Goal: Task Accomplishment & Management: Use online tool/utility

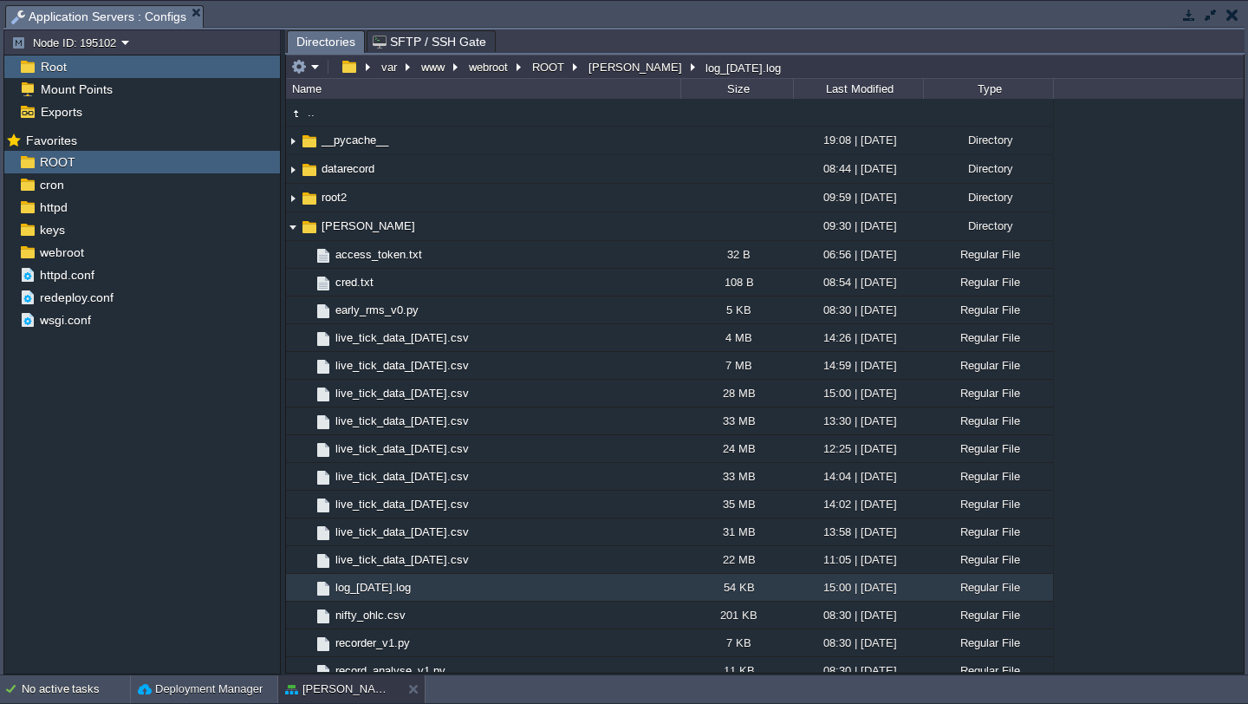
scroll to position [371, 0]
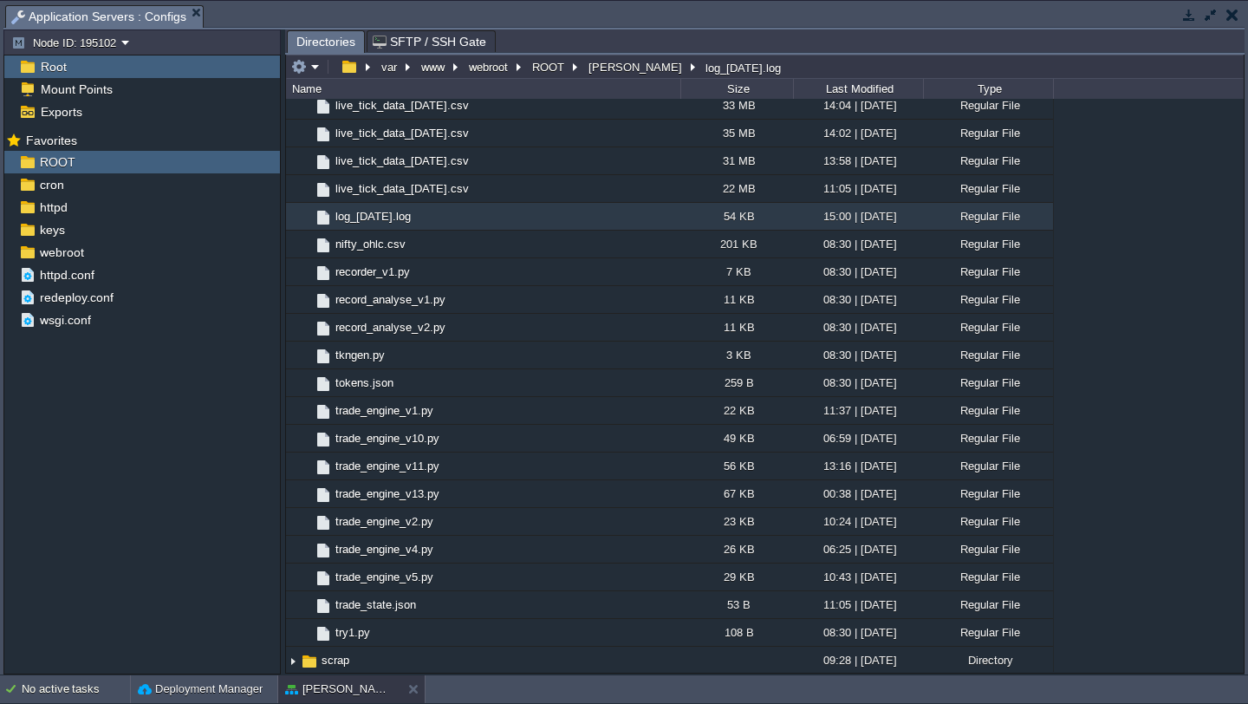
click at [1233, 20] on button "button" at bounding box center [1232, 15] width 12 height 16
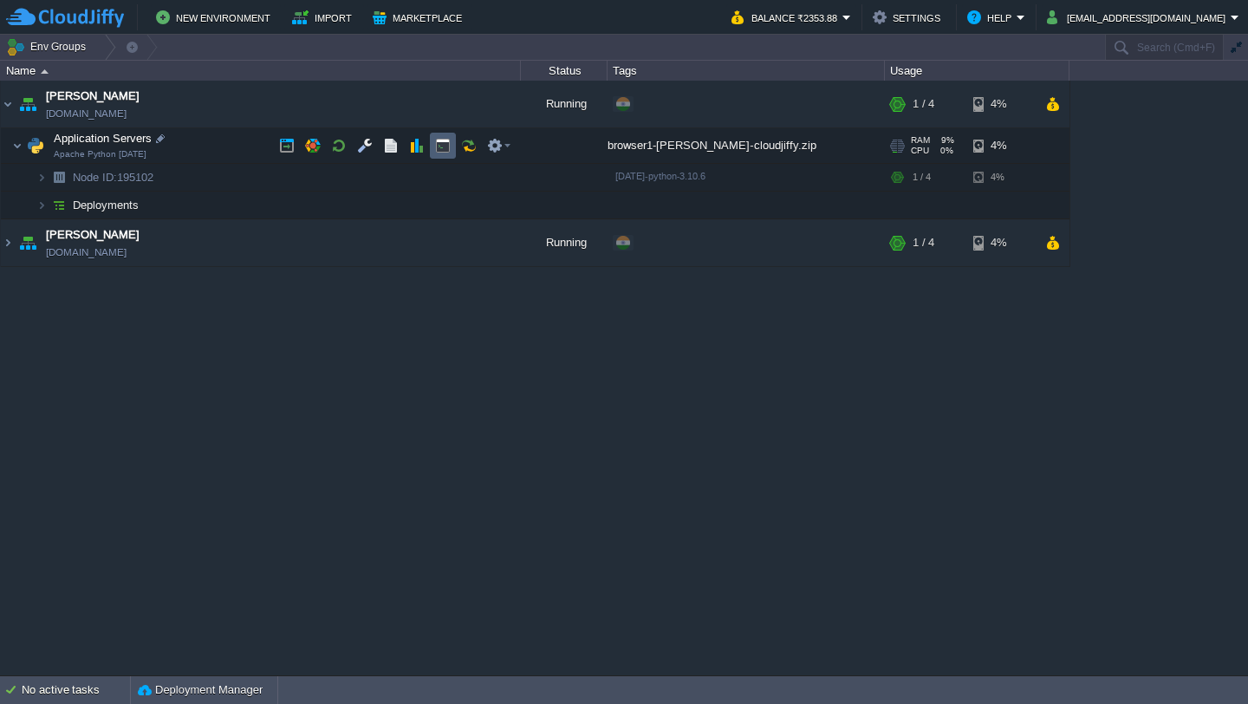
click at [436, 148] on button "button" at bounding box center [443, 146] width 16 height 16
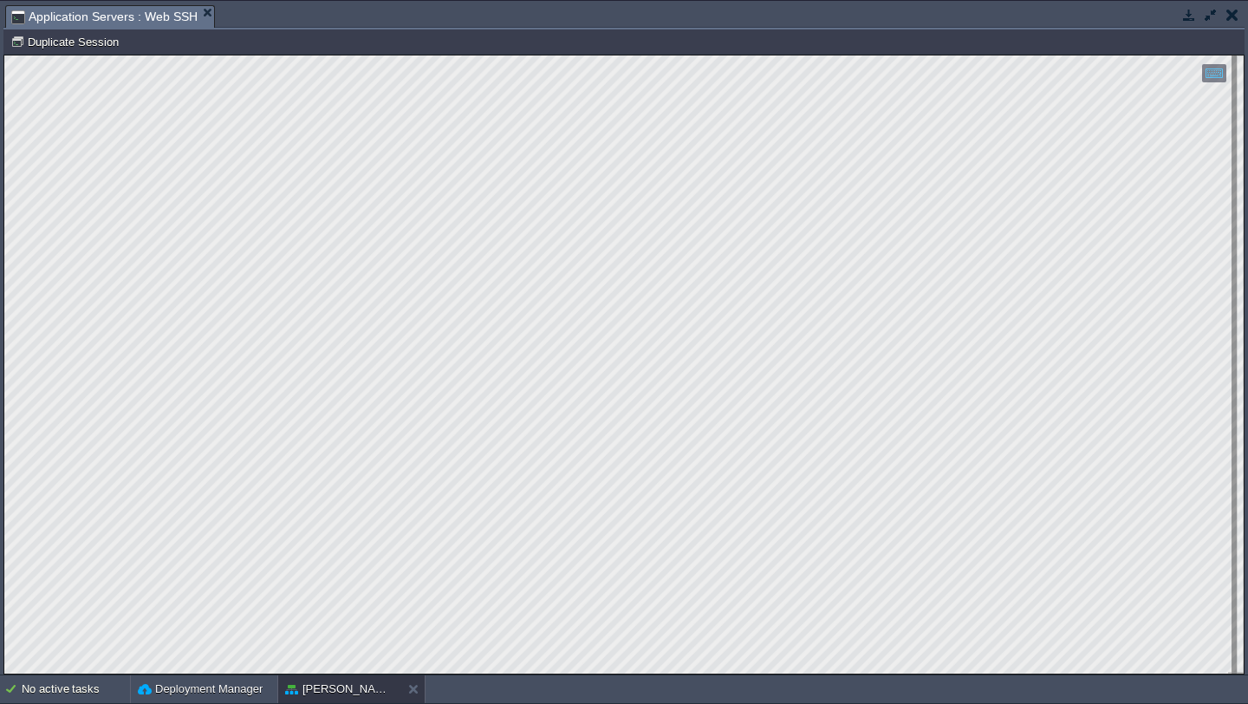
scroll to position [0, 0]
click at [1232, 11] on button "button" at bounding box center [1232, 15] width 12 height 16
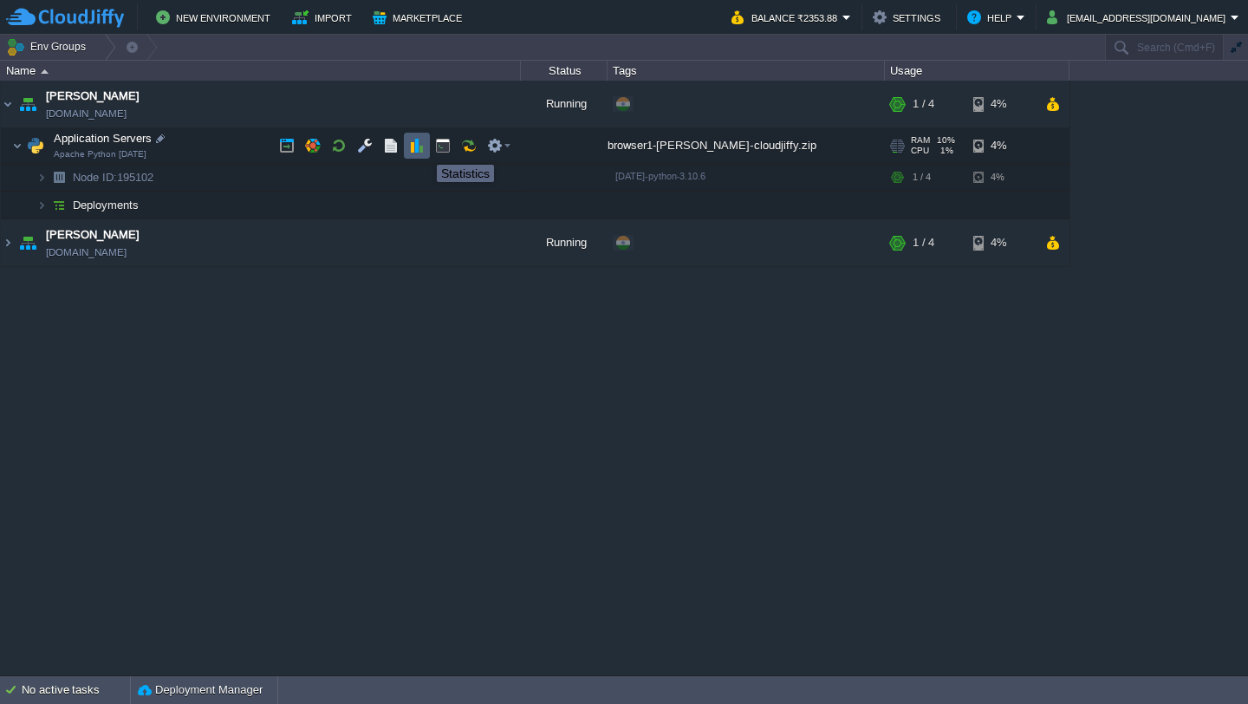
click at [415, 149] on button "button" at bounding box center [417, 146] width 16 height 16
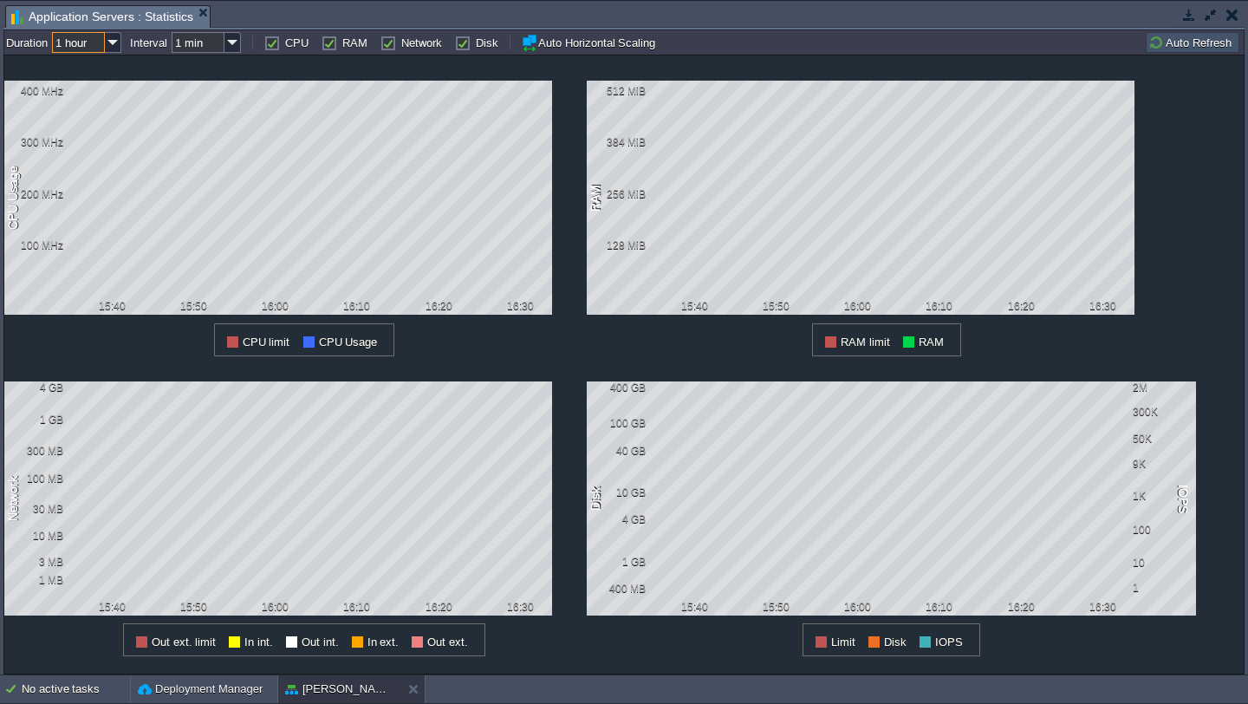
click at [99, 44] on input "1 hour" at bounding box center [78, 42] width 53 height 21
click at [96, 113] on div "12 hours" at bounding box center [88, 110] width 66 height 22
type input "12 hours"
type input "1 hour"
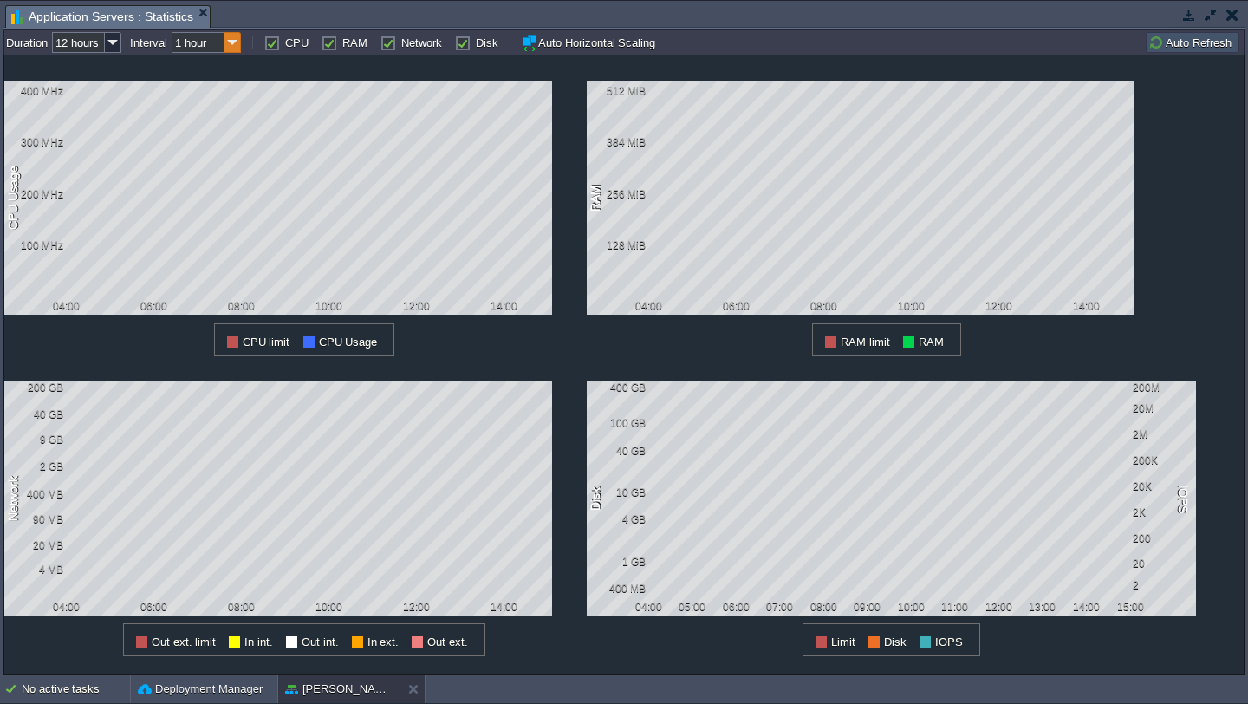
click at [237, 46] on img at bounding box center [232, 42] width 16 height 21
click at [237, 42] on img at bounding box center [232, 42] width 16 height 21
click at [476, 47] on label "Disk" at bounding box center [487, 42] width 23 height 13
click at [457, 47] on input "Disk" at bounding box center [460, 42] width 11 height 11
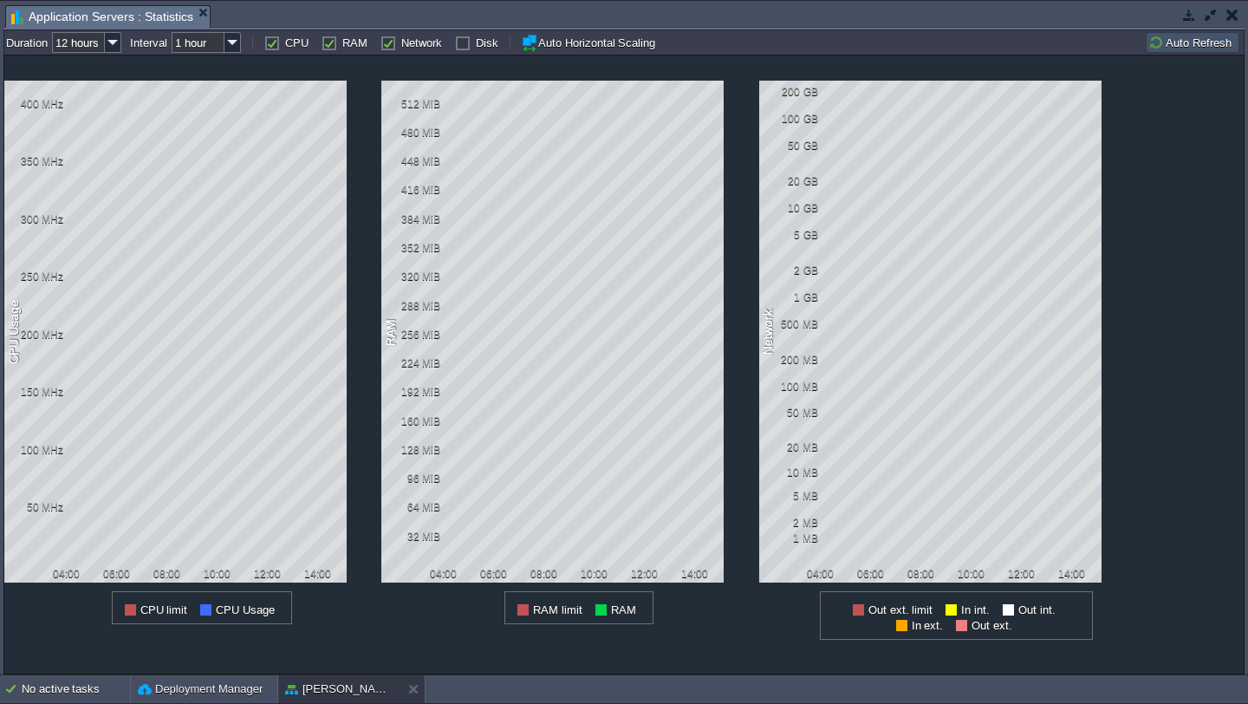
click at [476, 46] on label "Disk" at bounding box center [487, 42] width 23 height 13
click at [463, 46] on input "Disk" at bounding box center [460, 42] width 11 height 11
checkbox input "true"
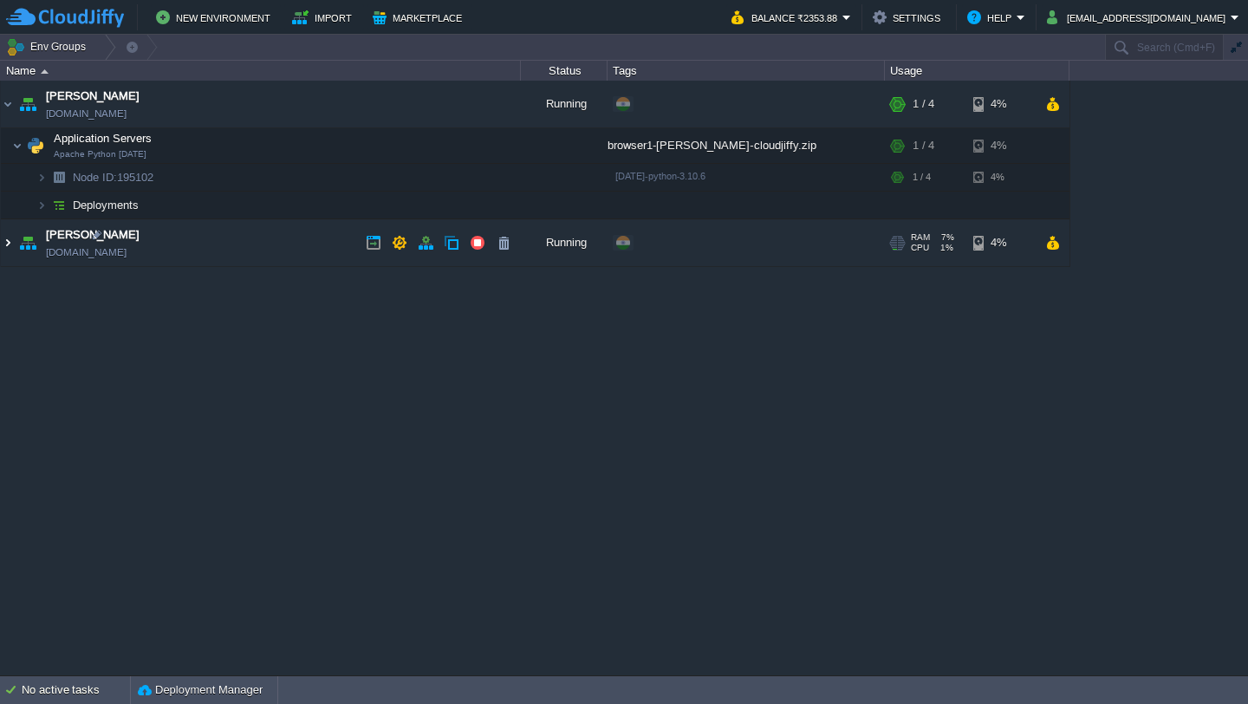
click at [6, 239] on img at bounding box center [8, 242] width 14 height 47
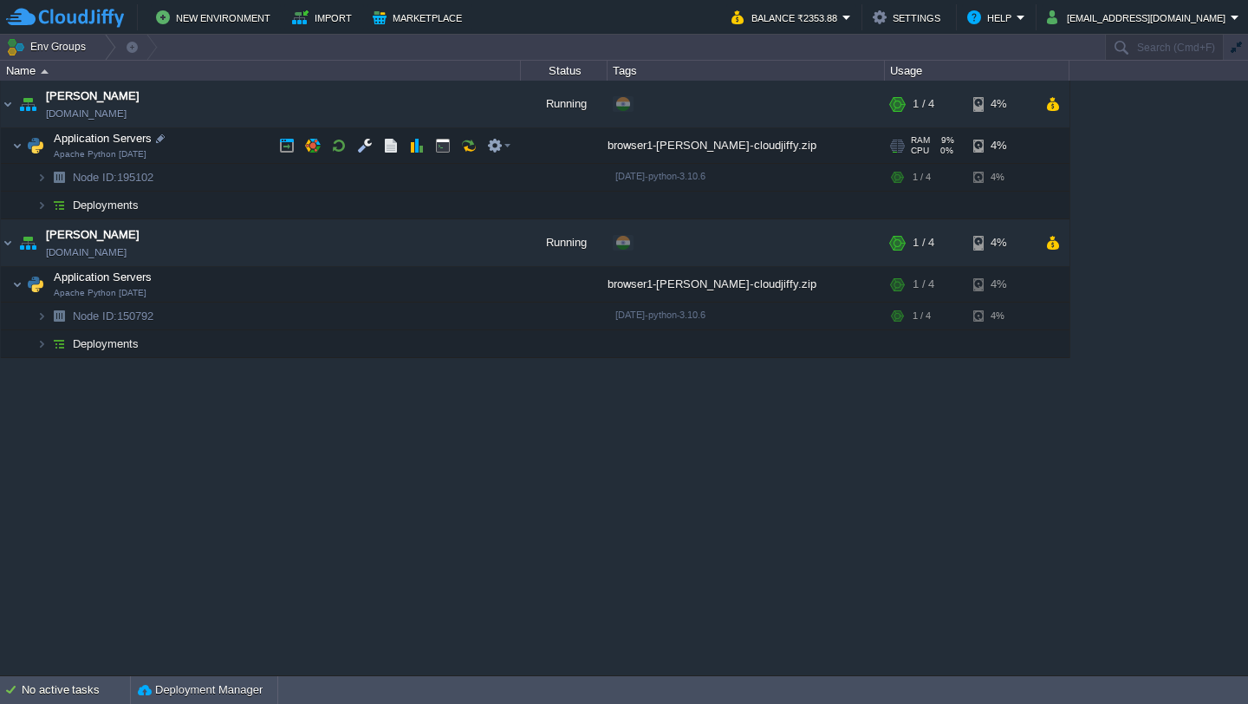
click at [745, 146] on div "browser1-[PERSON_NAME]-cloudjiffy.zip" at bounding box center [746, 145] width 277 height 35
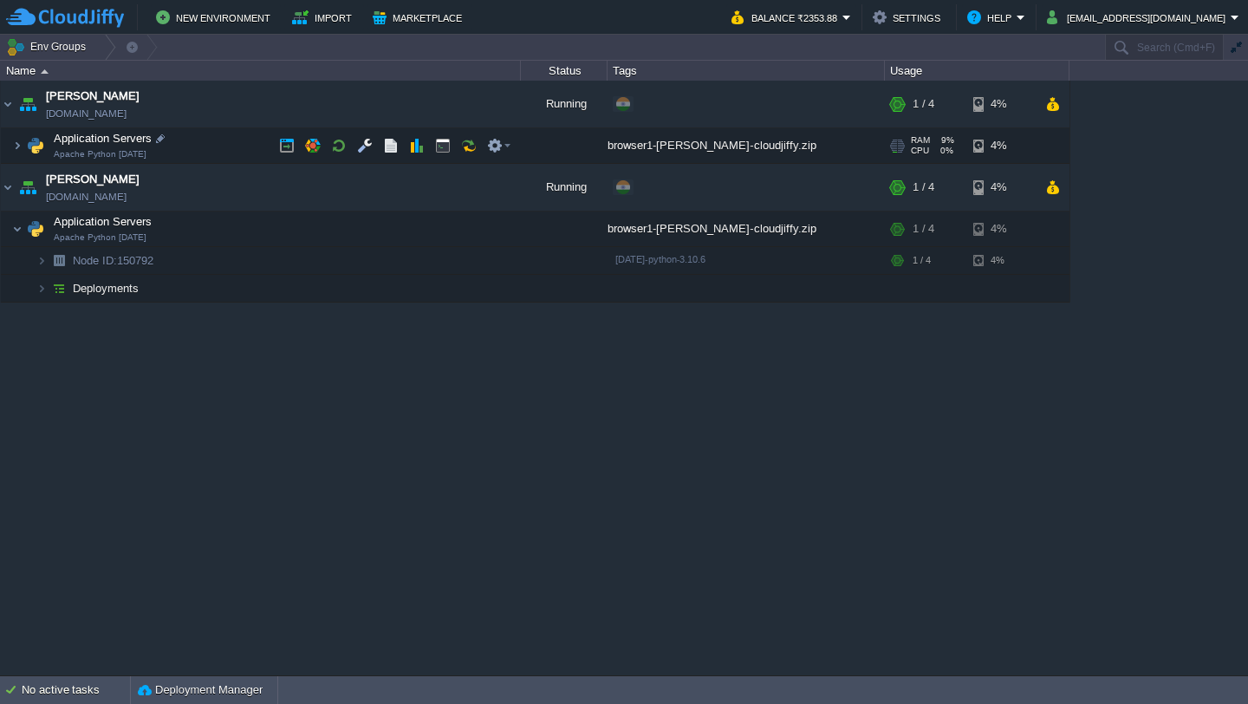
click at [745, 146] on div "browser1-[PERSON_NAME]-cloudjiffy.zip" at bounding box center [746, 145] width 277 height 35
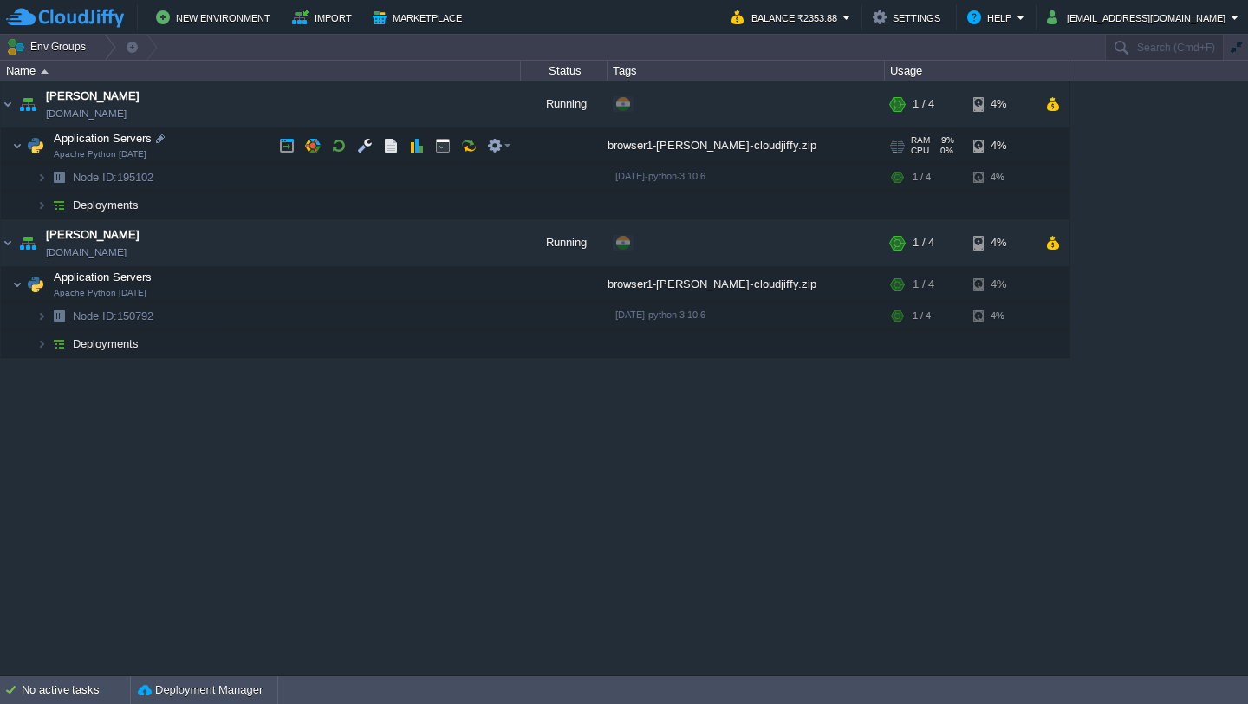
click at [745, 146] on div "browser1-[PERSON_NAME]-cloudjiffy.zip" at bounding box center [746, 145] width 277 height 35
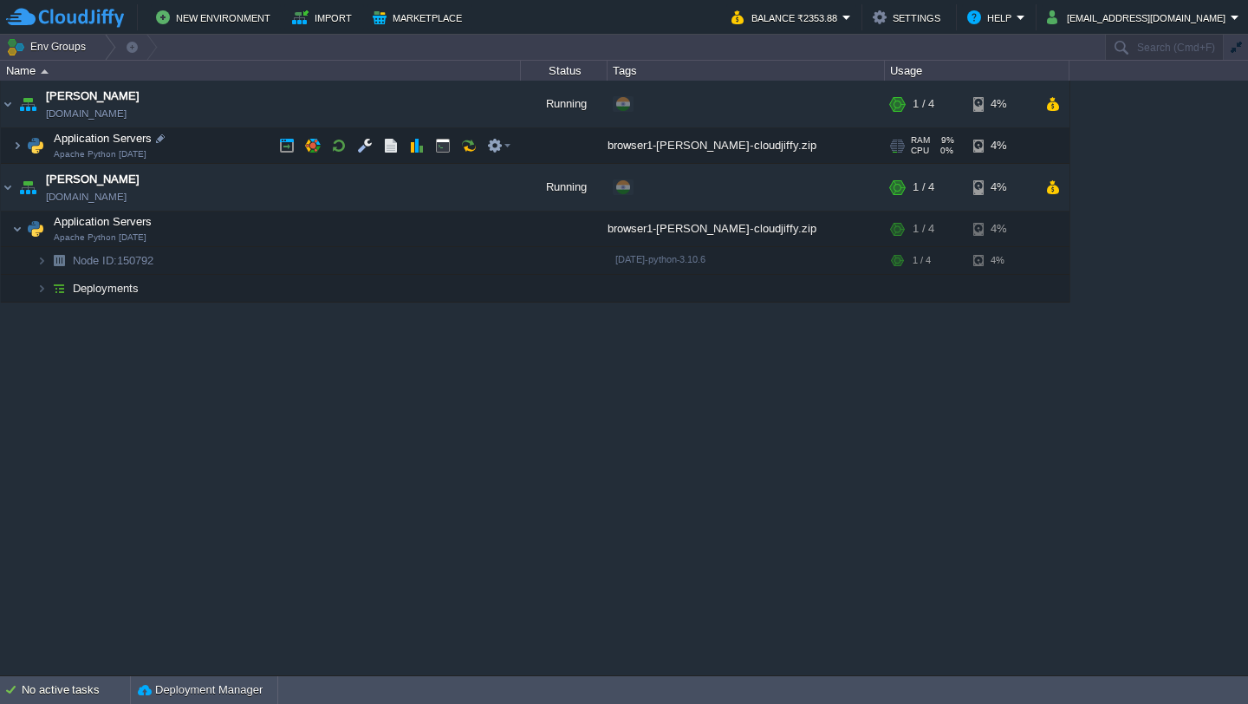
click at [745, 146] on div "browser1-[PERSON_NAME]-cloudjiffy.zip" at bounding box center [746, 145] width 277 height 35
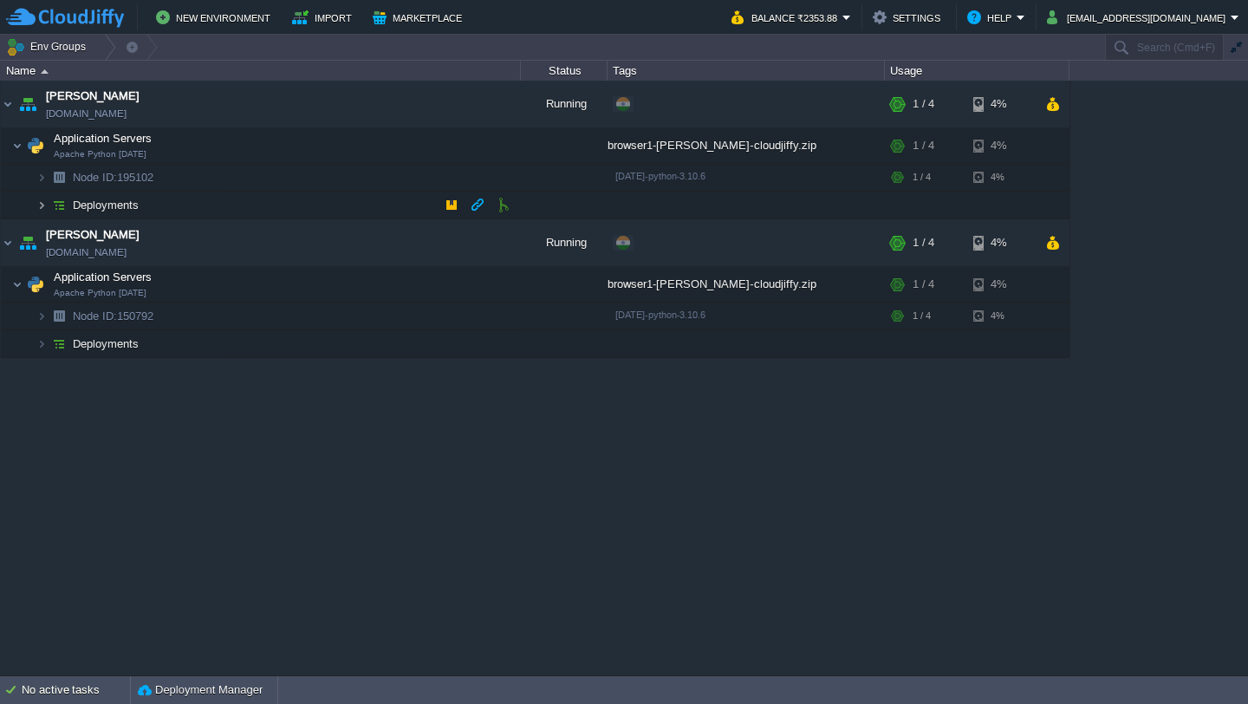
click at [38, 204] on img at bounding box center [41, 205] width 10 height 27
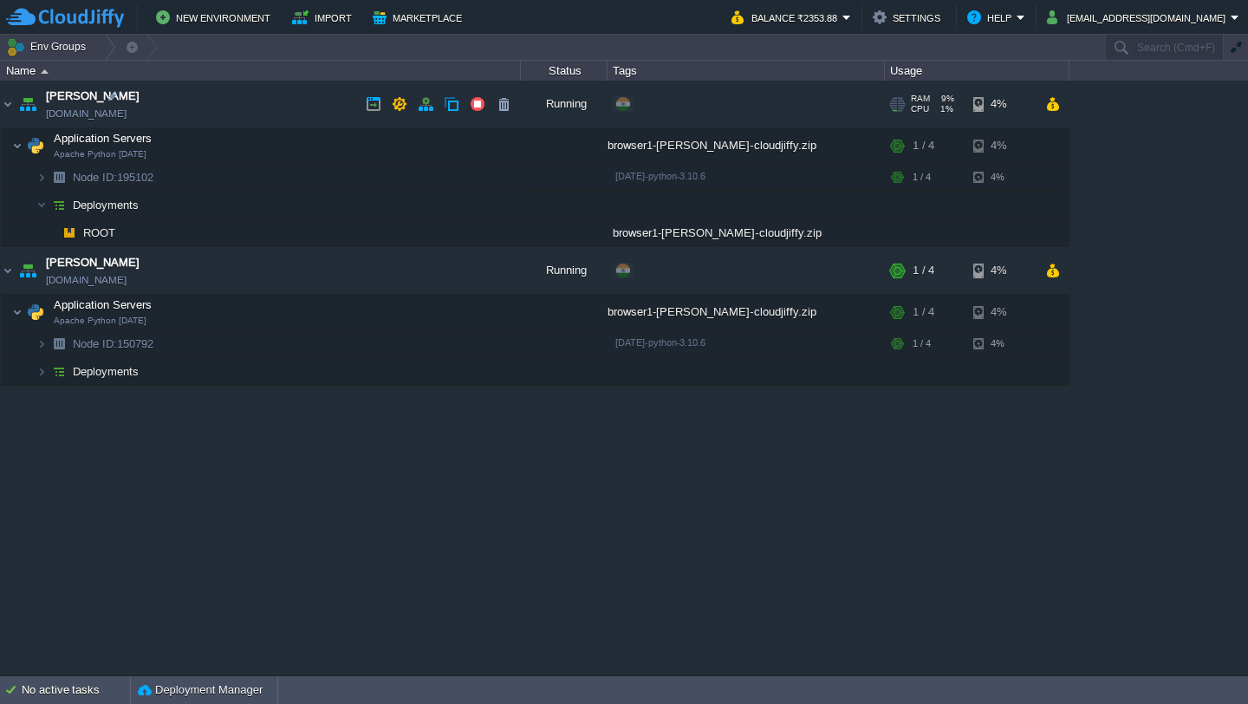
copy link "[DOMAIN_NAME]"
